Goal: Book appointment/travel/reservation

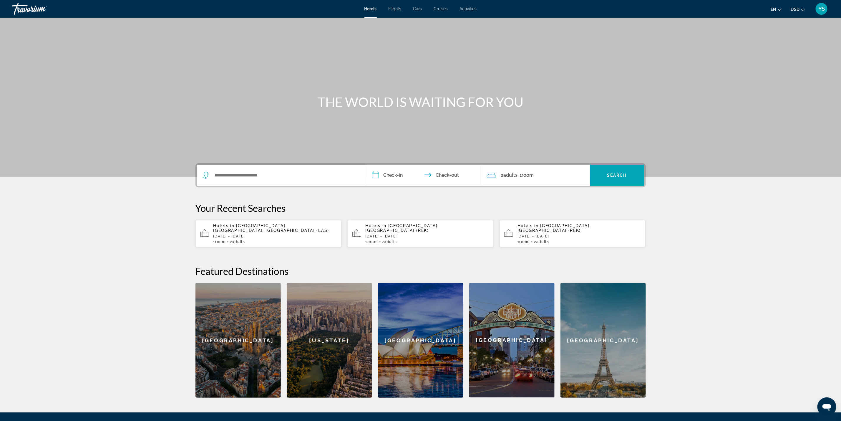
click at [467, 7] on span "Activities" at bounding box center [468, 8] width 17 height 5
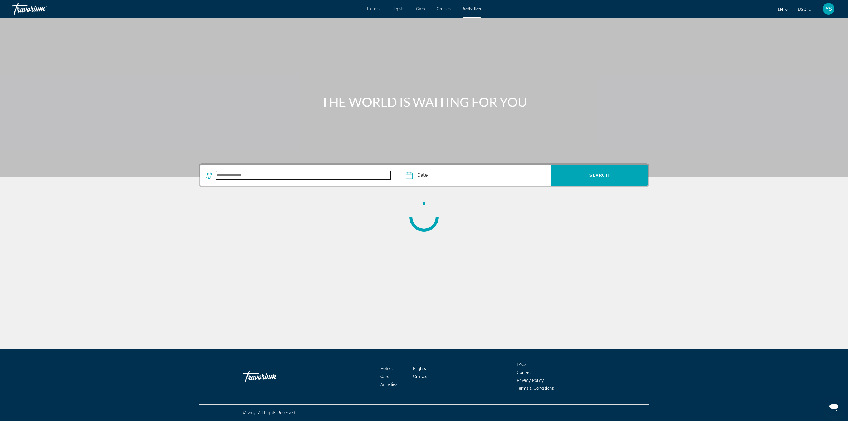
click at [249, 174] on input "Search widget" at bounding box center [303, 175] width 175 height 9
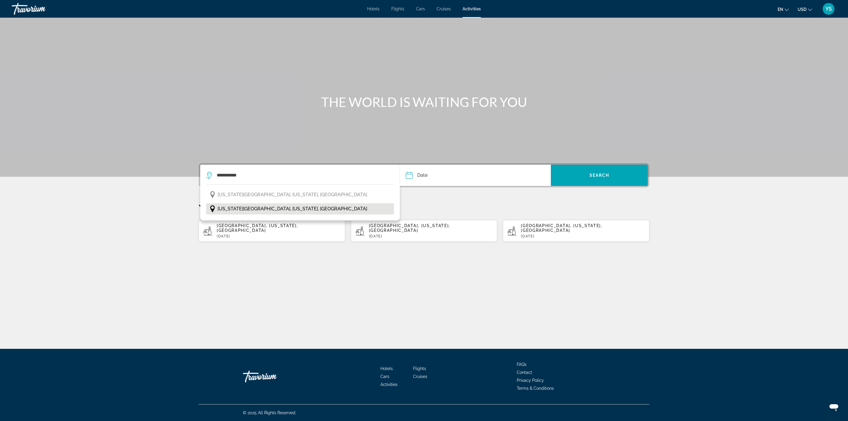
click at [250, 205] on span "[US_STATE][GEOGRAPHIC_DATA], [US_STATE], [GEOGRAPHIC_DATA]" at bounding box center [291, 209] width 149 height 8
type input "**********"
click at [435, 177] on input "Date" at bounding box center [441, 176] width 75 height 23
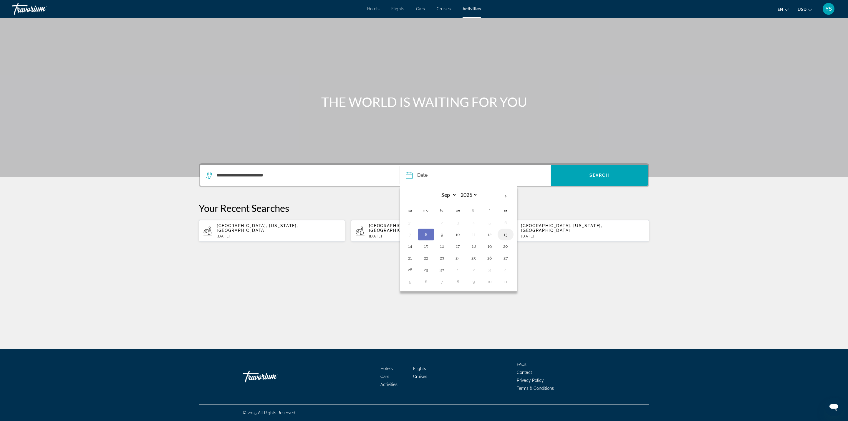
click at [510, 237] on button "13" at bounding box center [505, 234] width 9 height 8
type input "**********"
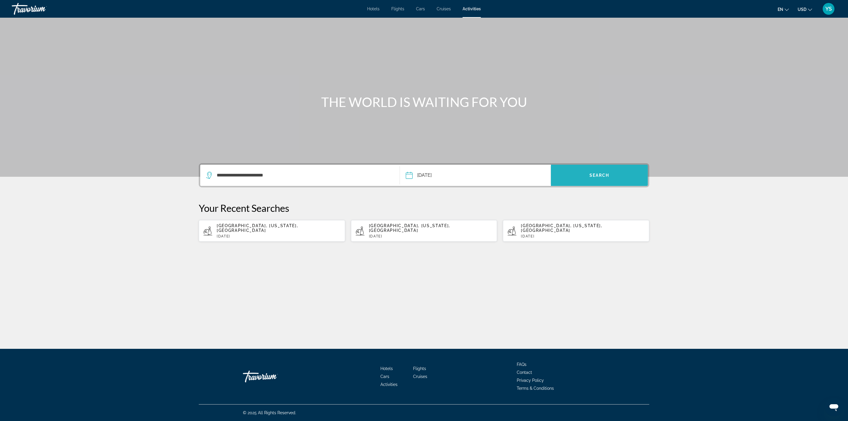
click at [594, 179] on span "Search widget" at bounding box center [599, 175] width 97 height 14
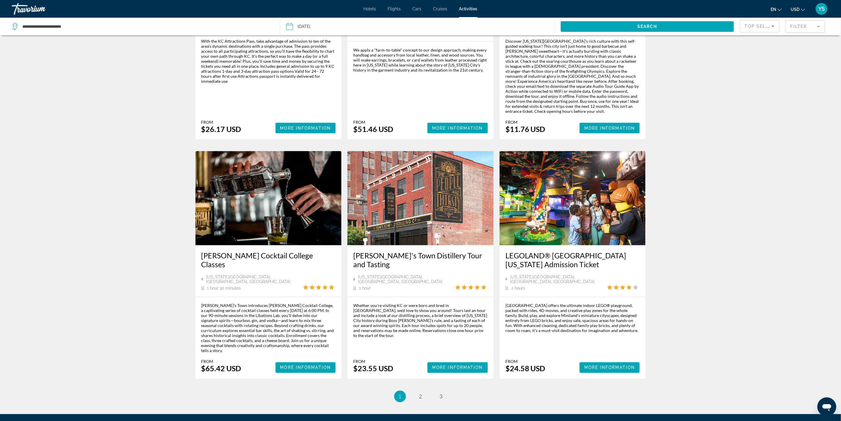
scroll to position [634, 0]
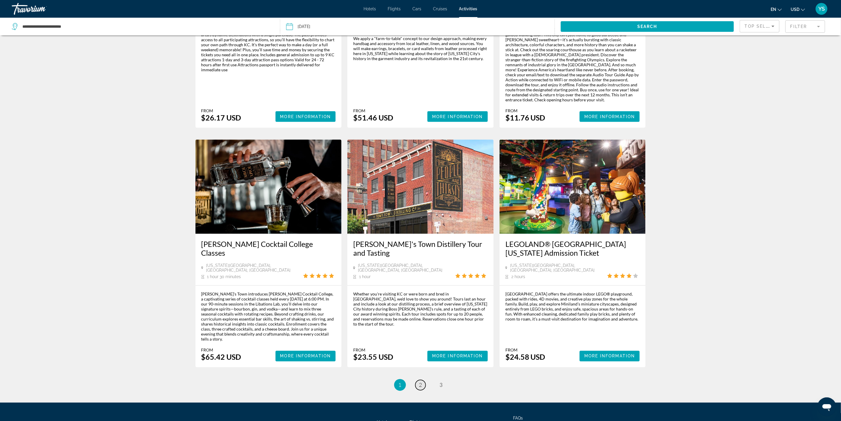
click at [419, 381] on span "2" at bounding box center [420, 384] width 3 height 6
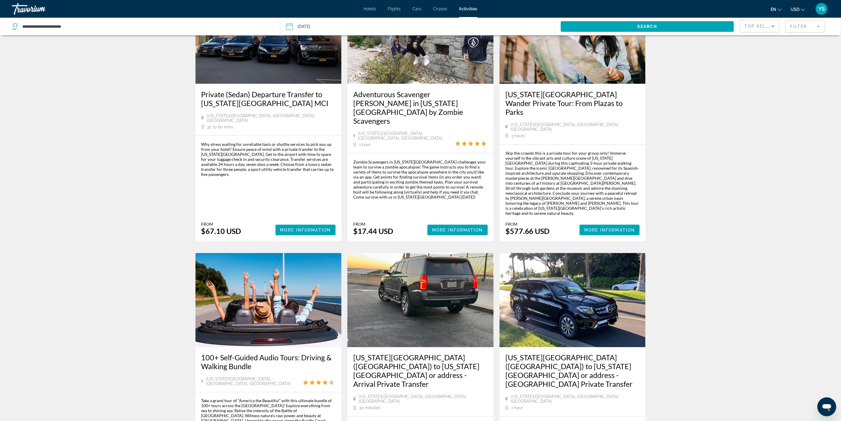
scroll to position [715, 0]
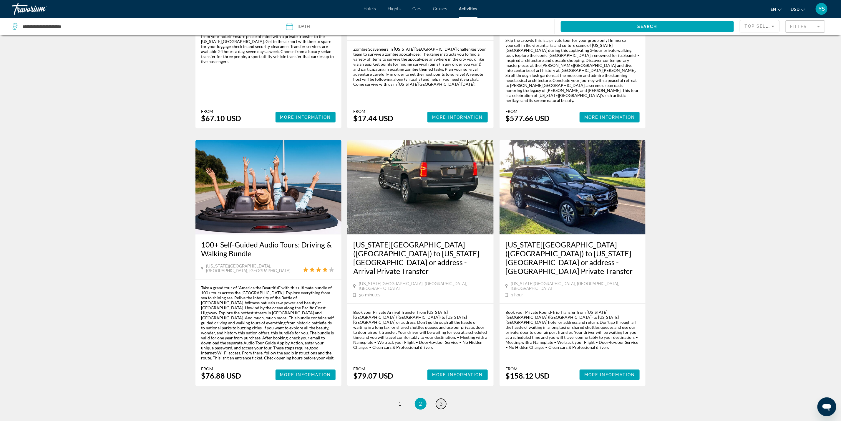
click at [443, 398] on link "page 3" at bounding box center [441, 403] width 10 height 10
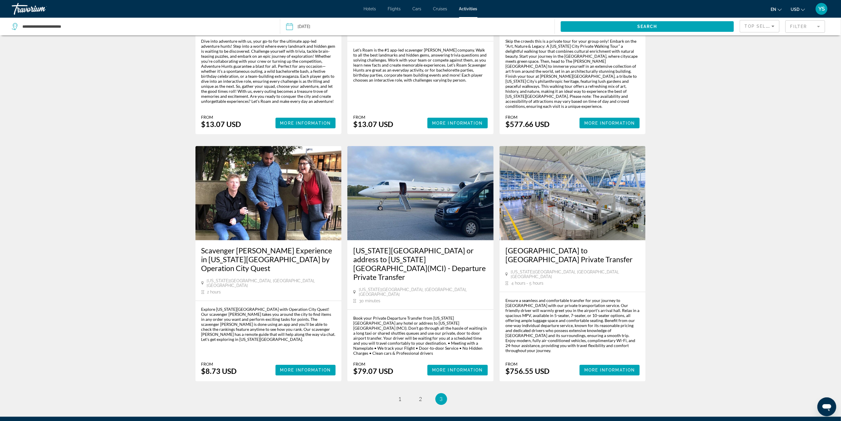
scroll to position [708, 0]
